Goal: Transaction & Acquisition: Purchase product/service

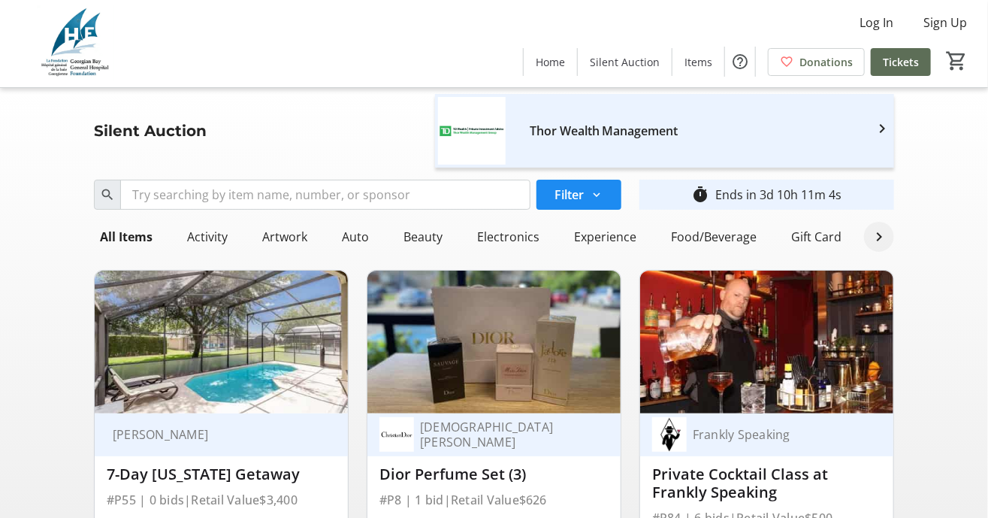
click at [875, 246] on mat-icon at bounding box center [879, 237] width 18 height 18
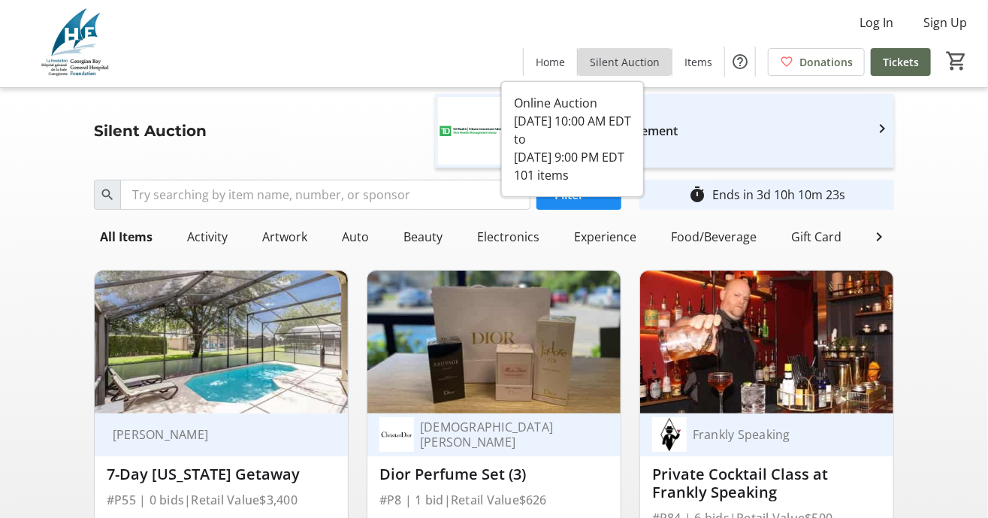
click at [590, 65] on span "Silent Auction" at bounding box center [625, 62] width 70 height 16
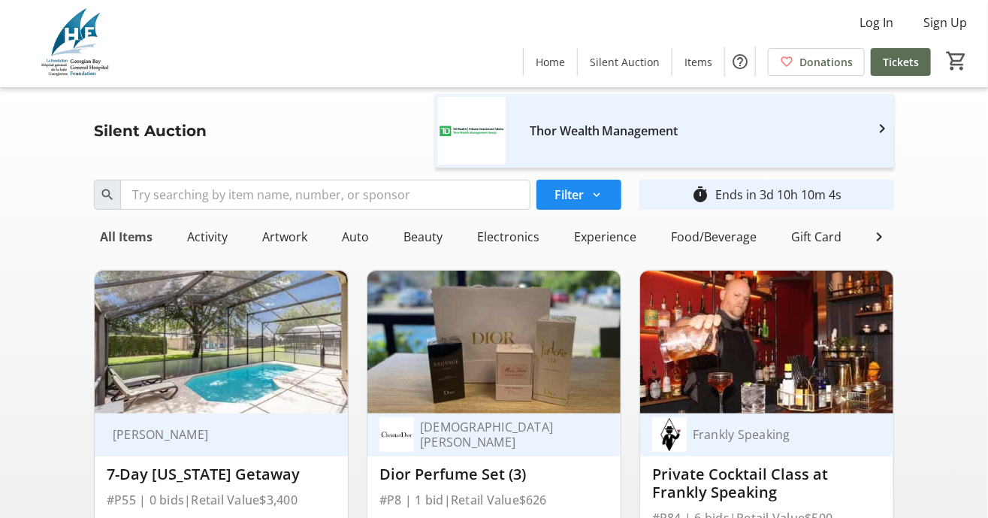
click at [145, 252] on div "All Items" at bounding box center [126, 237] width 65 height 30
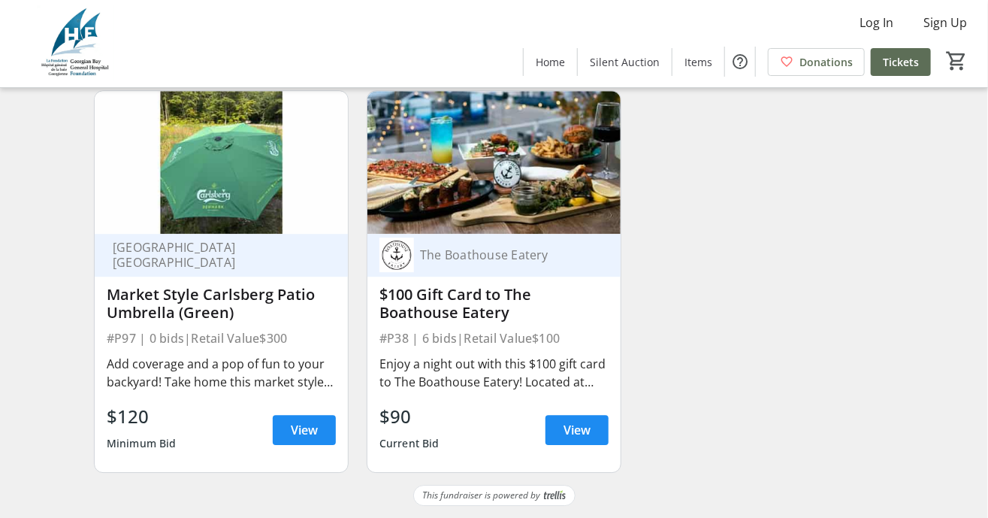
scroll to position [15747, 0]
click at [799, 65] on span "Donations" at bounding box center [825, 62] width 53 height 16
